Goal: Entertainment & Leisure: Consume media (video, audio)

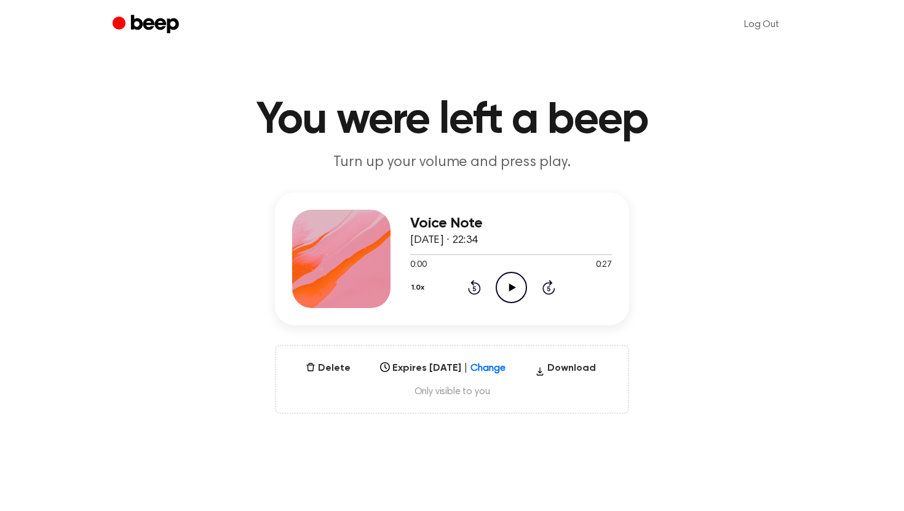
click at [505, 280] on icon "Play Audio" at bounding box center [510, 287] width 31 height 31
click at [505, 280] on icon "Pause Audio" at bounding box center [510, 287] width 31 height 31
click at [601, 256] on div at bounding box center [511, 254] width 202 height 10
click at [604, 256] on div at bounding box center [511, 254] width 202 height 10
click at [516, 292] on icon "Play Audio" at bounding box center [510, 287] width 31 height 31
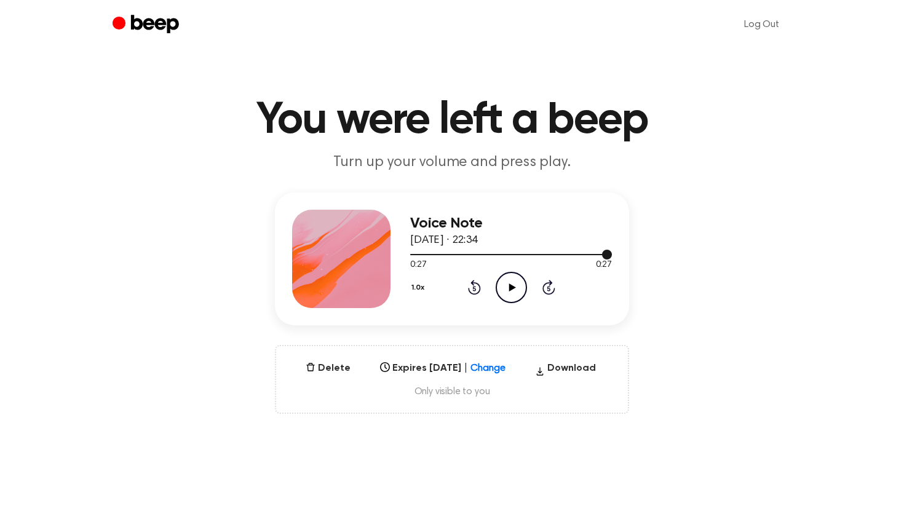
click at [582, 250] on div at bounding box center [511, 254] width 202 height 10
click at [514, 274] on icon "Play Audio" at bounding box center [510, 287] width 31 height 31
click at [514, 280] on icon "Pause Audio" at bounding box center [510, 287] width 31 height 31
